Goal: Check status: Check status

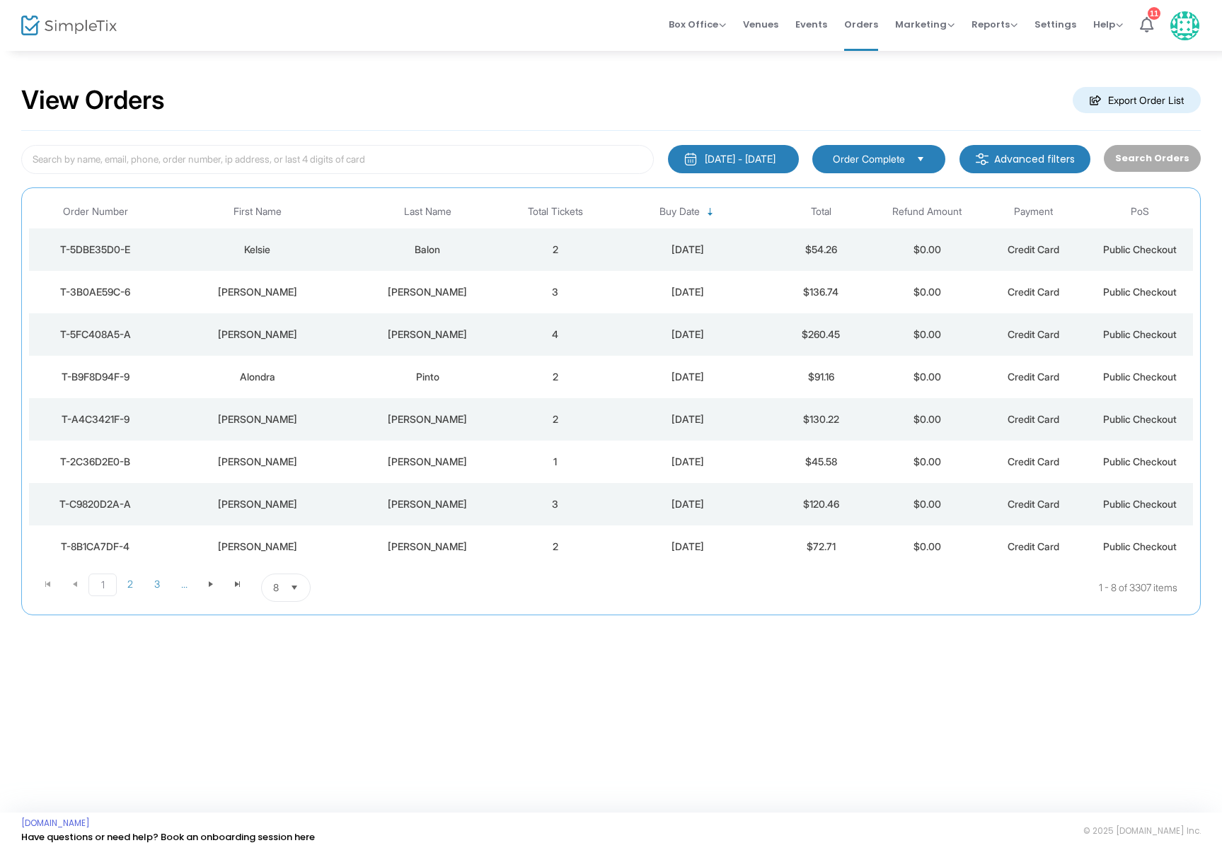
click at [454, 250] on div "Balon" at bounding box center [427, 250] width 141 height 14
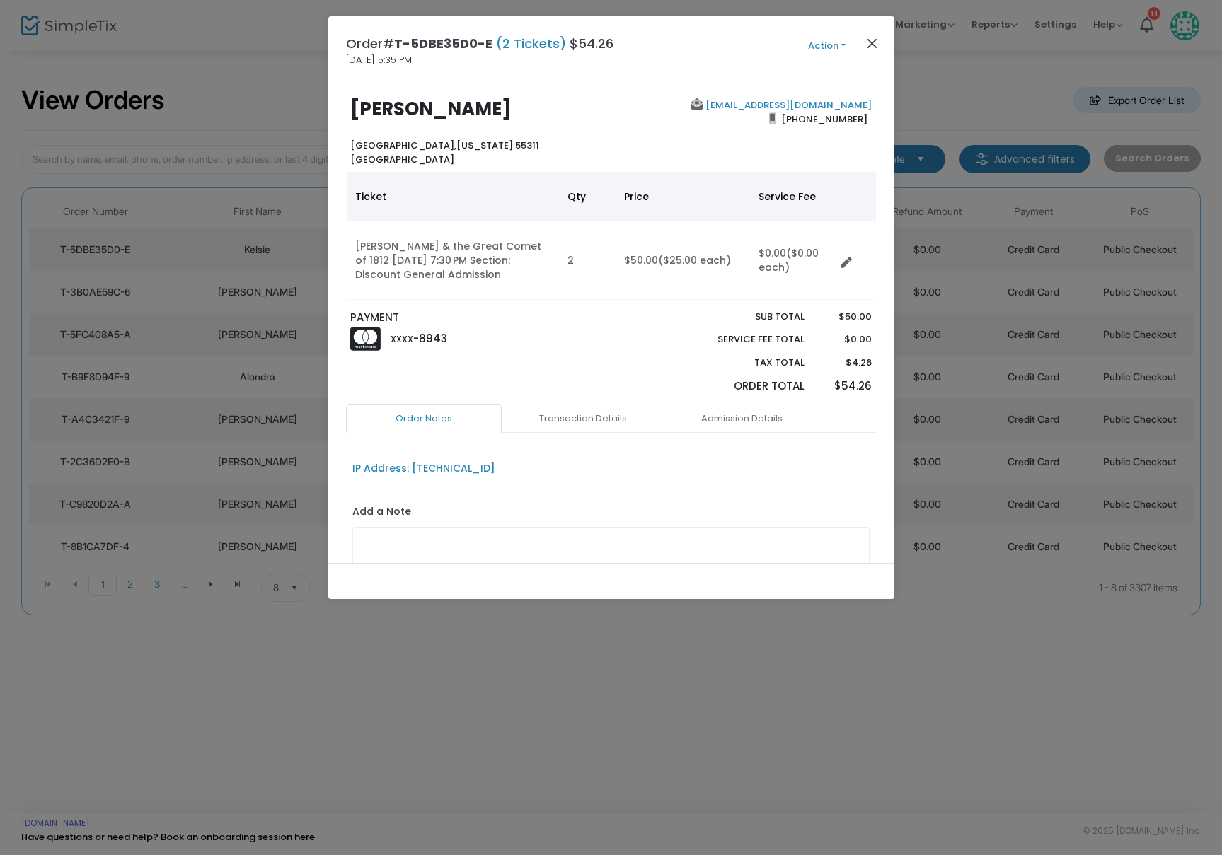
click at [870, 39] on button "Close" at bounding box center [871, 43] width 18 height 18
